Goal: Task Accomplishment & Management: Complete application form

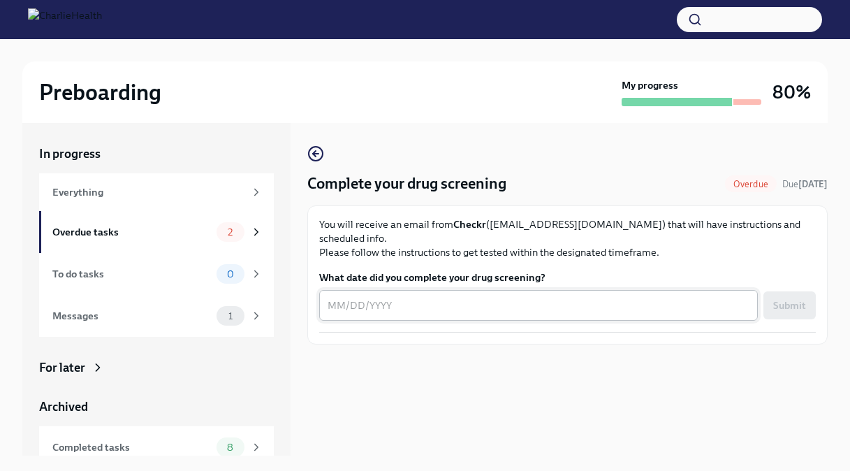
scroll to position [24, 0]
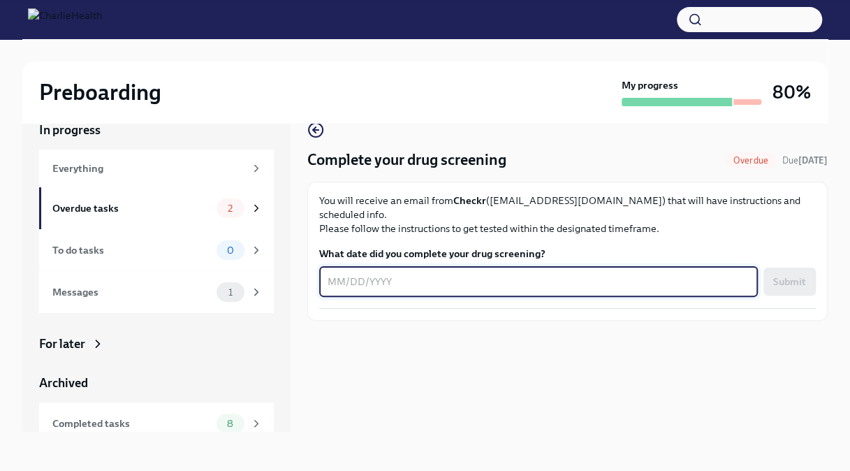
click at [398, 273] on textarea "What date did you complete your drug screening?" at bounding box center [538, 281] width 422 height 17
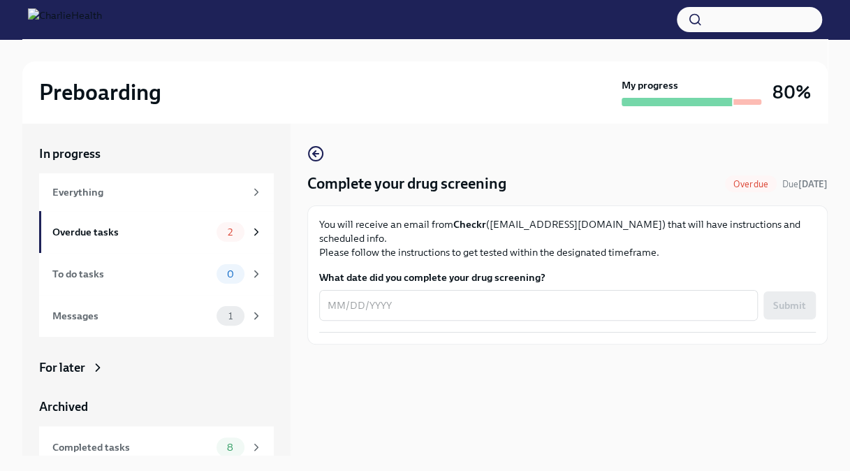
click at [356, 270] on label "What date did you complete your drug screening?" at bounding box center [567, 277] width 496 height 14
click at [356, 297] on textarea "What date did you complete your drug screening?" at bounding box center [538, 305] width 422 height 17
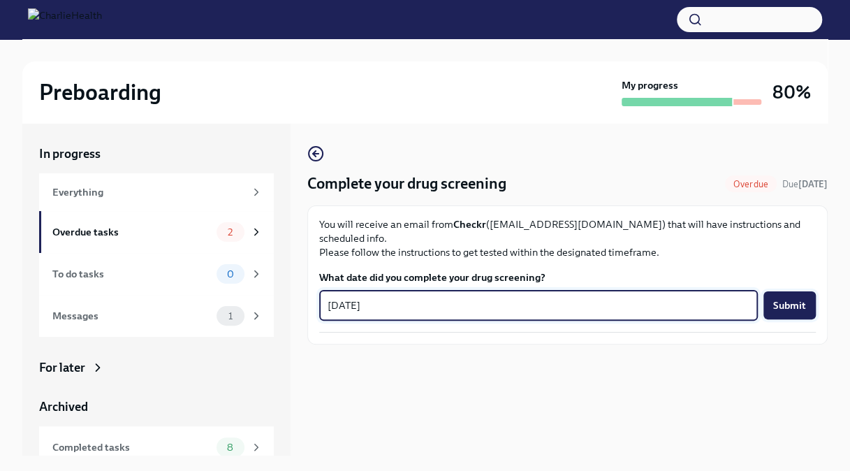
type textarea "08/18/2025"
click at [793, 298] on span "Submit" at bounding box center [789, 305] width 33 height 14
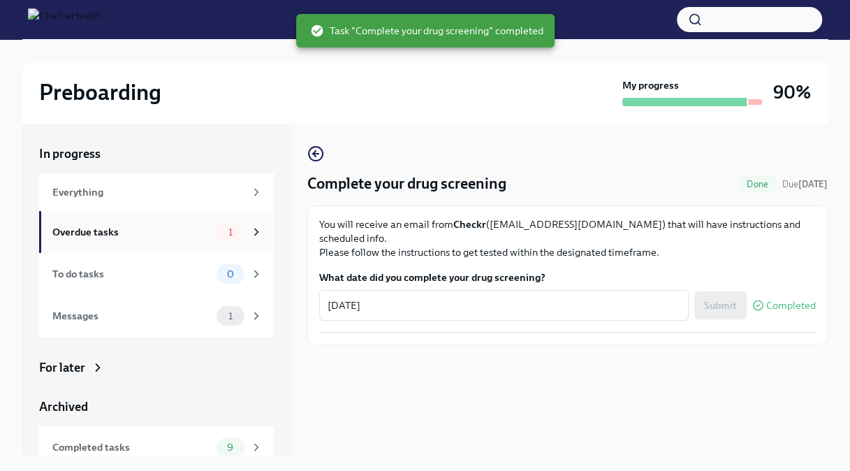
click at [223, 239] on div "1" at bounding box center [230, 232] width 28 height 20
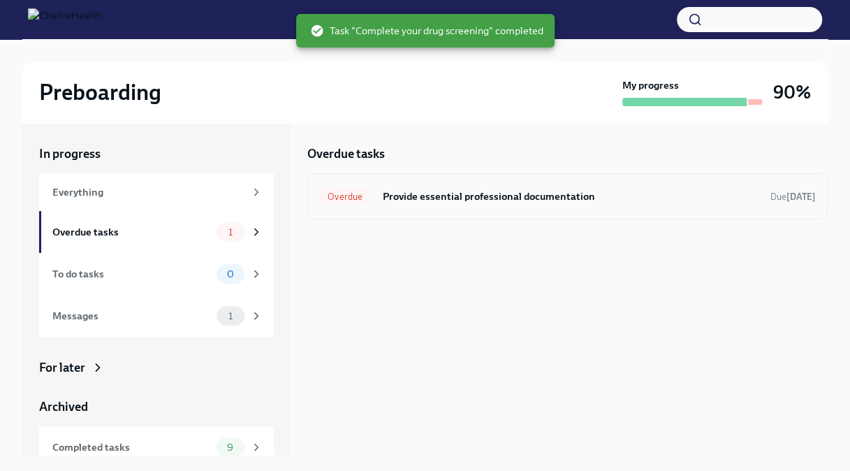
click at [447, 193] on h6 "Provide essential professional documentation" at bounding box center [570, 196] width 377 height 15
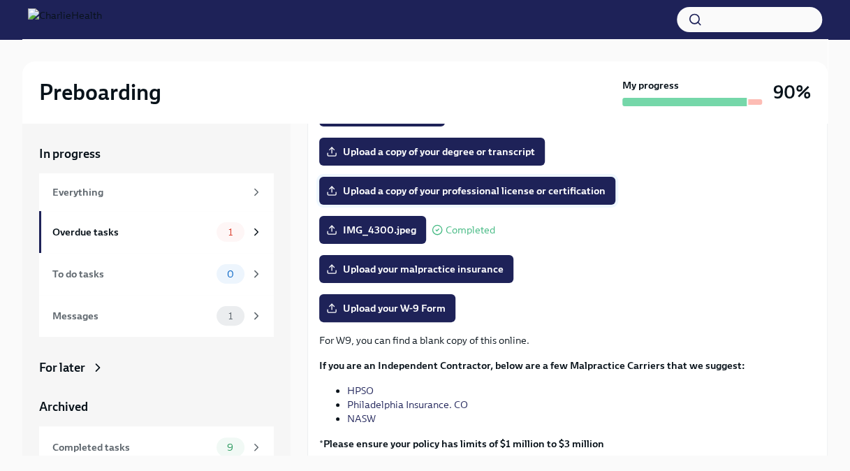
scroll to position [240, 0]
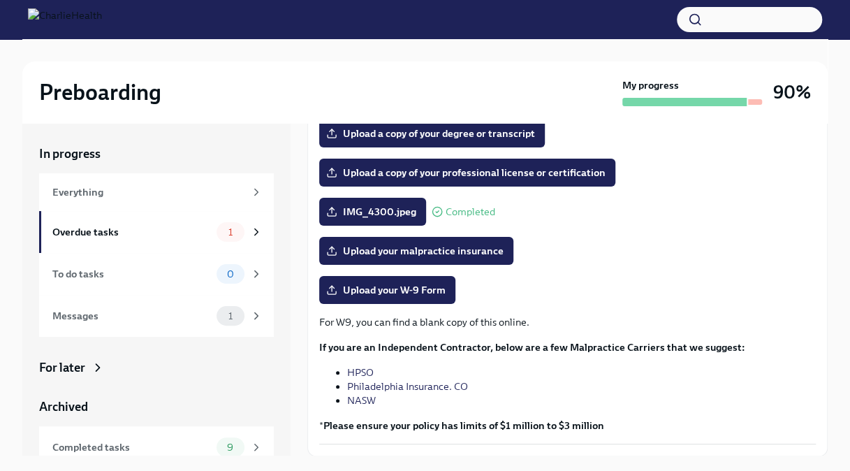
click at [362, 397] on link "NASW" at bounding box center [361, 400] width 29 height 13
click at [425, 381] on link "Philadelphia Insurance. CO" at bounding box center [407, 386] width 121 height 13
click at [371, 371] on link "HPSO" at bounding box center [360, 372] width 27 height 13
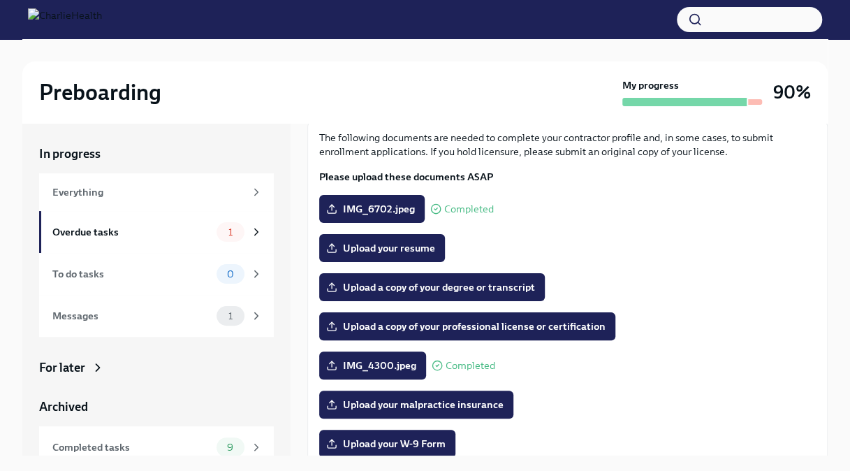
scroll to position [85, 0]
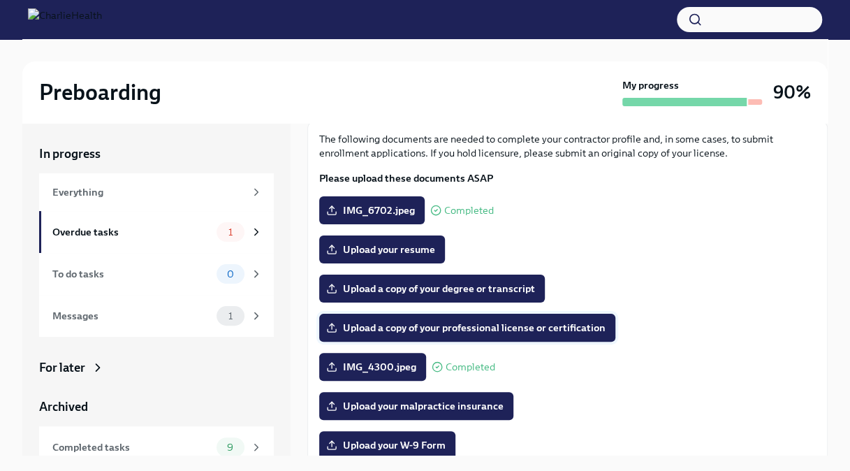
click at [382, 325] on span "Upload a copy of your professional license or certification" at bounding box center [467, 328] width 277 height 14
click at [0, 0] on input "Upload a copy of your professional license or certification" at bounding box center [0, 0] width 0 height 0
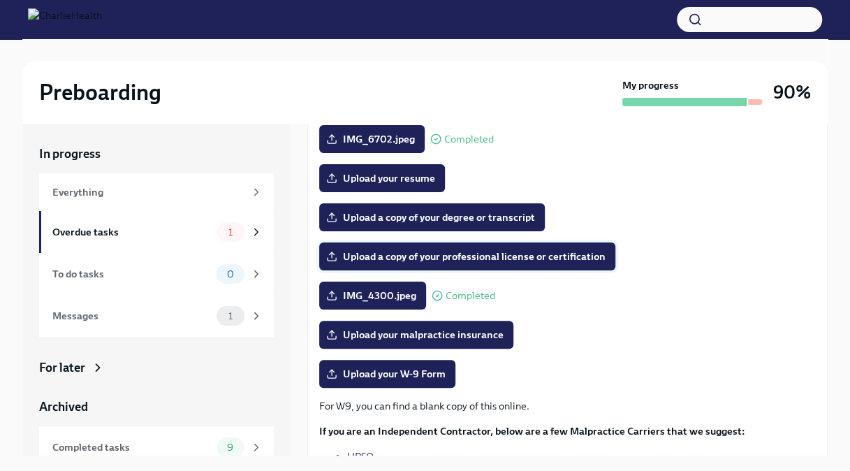
scroll to position [165, 0]
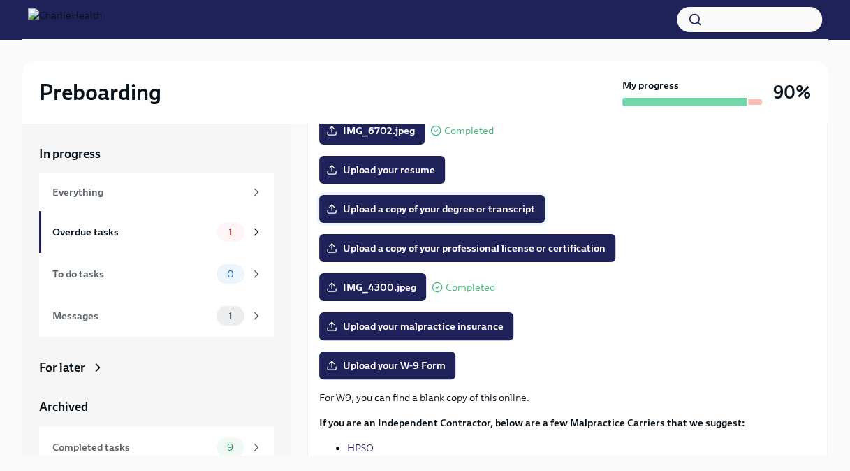
click at [374, 205] on span "Upload a copy of your degree or transcript" at bounding box center [432, 209] width 206 height 14
click at [0, 0] on input "Upload a copy of your degree or transcript" at bounding box center [0, 0] width 0 height 0
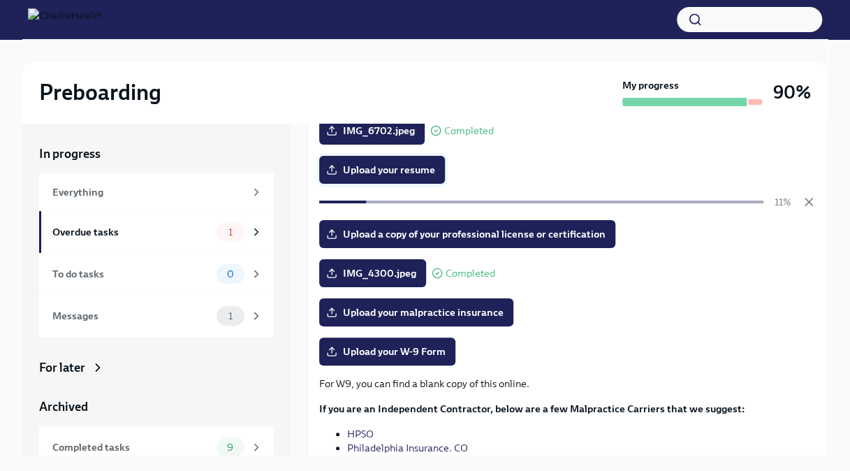
click at [397, 165] on span "Upload your resume" at bounding box center [382, 170] width 106 height 14
click at [0, 0] on input "Upload your resume" at bounding box center [0, 0] width 0 height 0
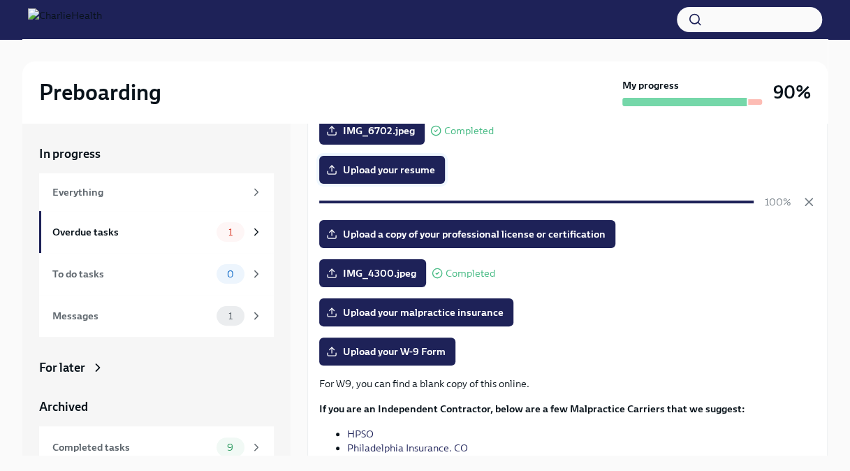
click at [399, 161] on label "Upload your resume" at bounding box center [382, 170] width 126 height 28
click at [0, 0] on input "Upload your resume" at bounding box center [0, 0] width 0 height 0
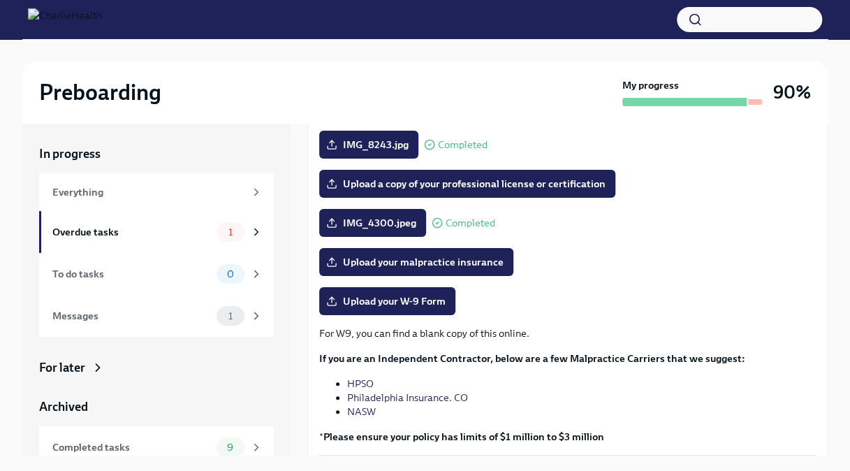
scroll to position [240, 0]
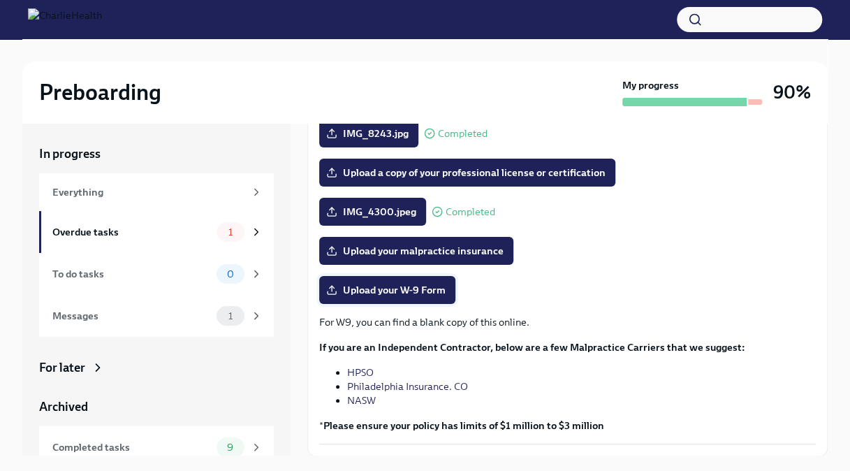
click at [377, 289] on span "Upload your W-9 Form" at bounding box center [387, 290] width 117 height 14
click at [0, 0] on input "Upload your W-9 Form" at bounding box center [0, 0] width 0 height 0
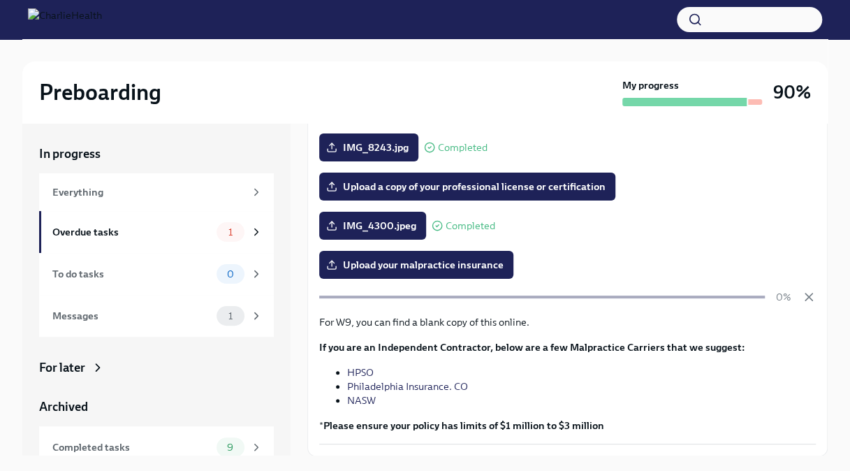
scroll to position [109, 0]
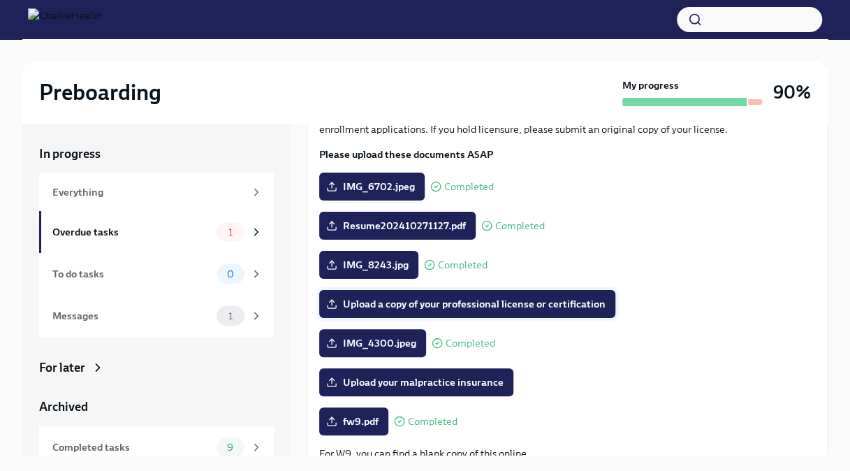
click at [398, 314] on label "Upload a copy of your professional license or certification" at bounding box center [467, 304] width 296 height 28
click at [0, 0] on input "Upload a copy of your professional license or certification" at bounding box center [0, 0] width 0 height 0
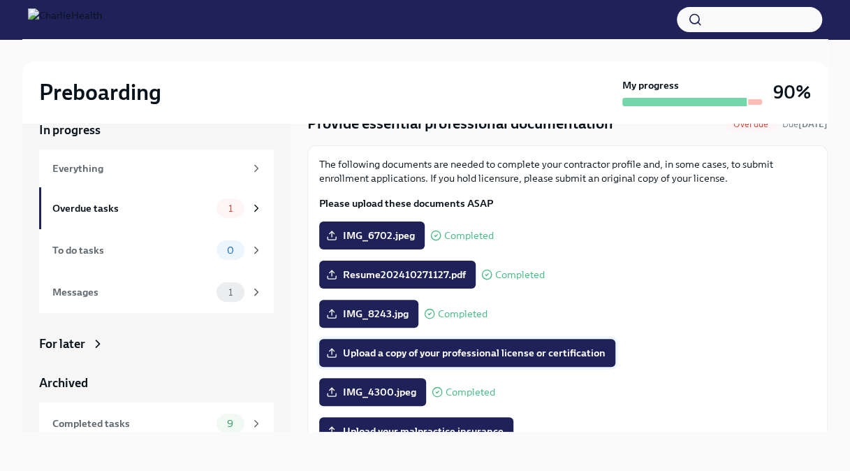
scroll to position [0, 0]
